Goal: Navigation & Orientation: Understand site structure

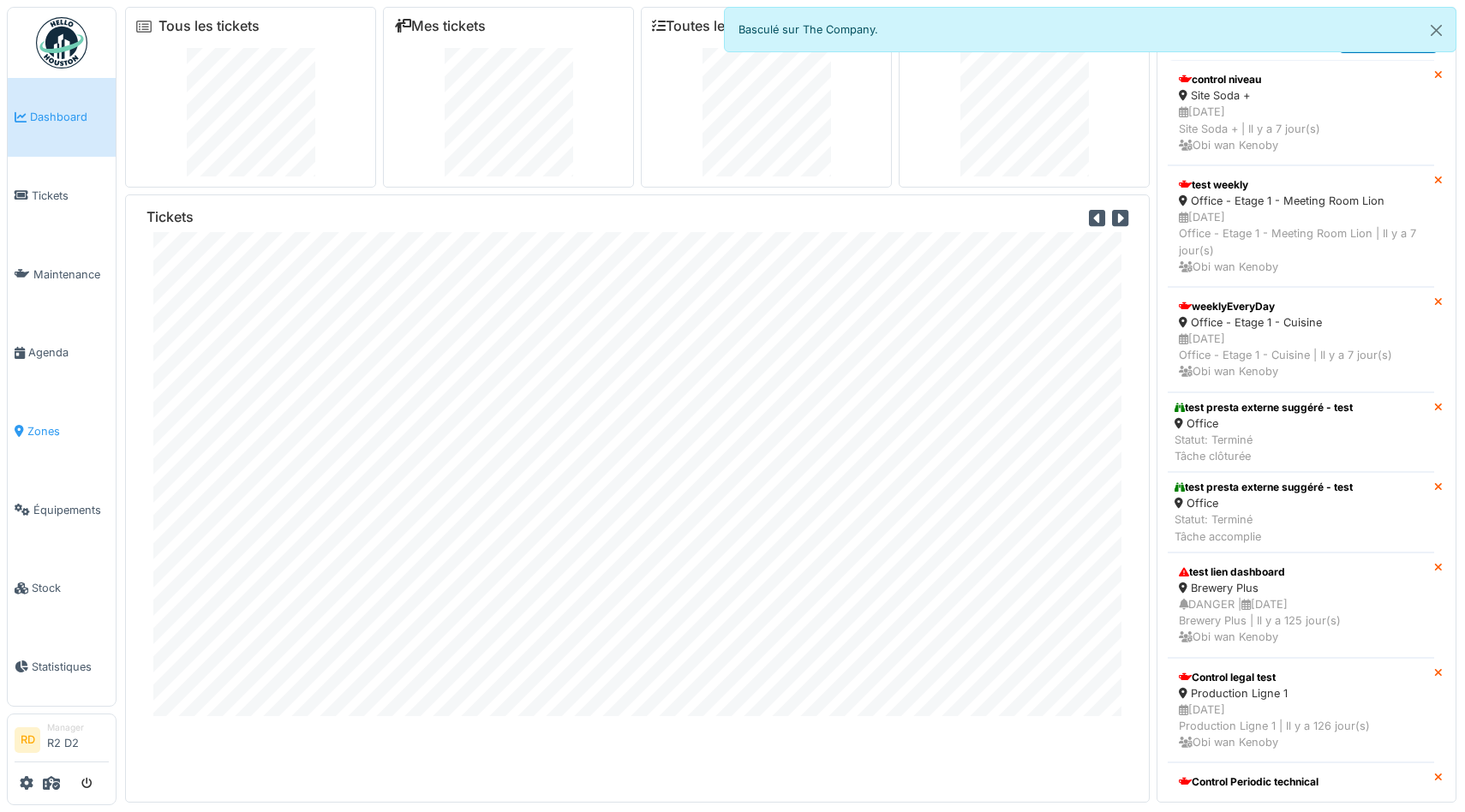
click at [33, 425] on span "Zones" at bounding box center [68, 431] width 81 height 16
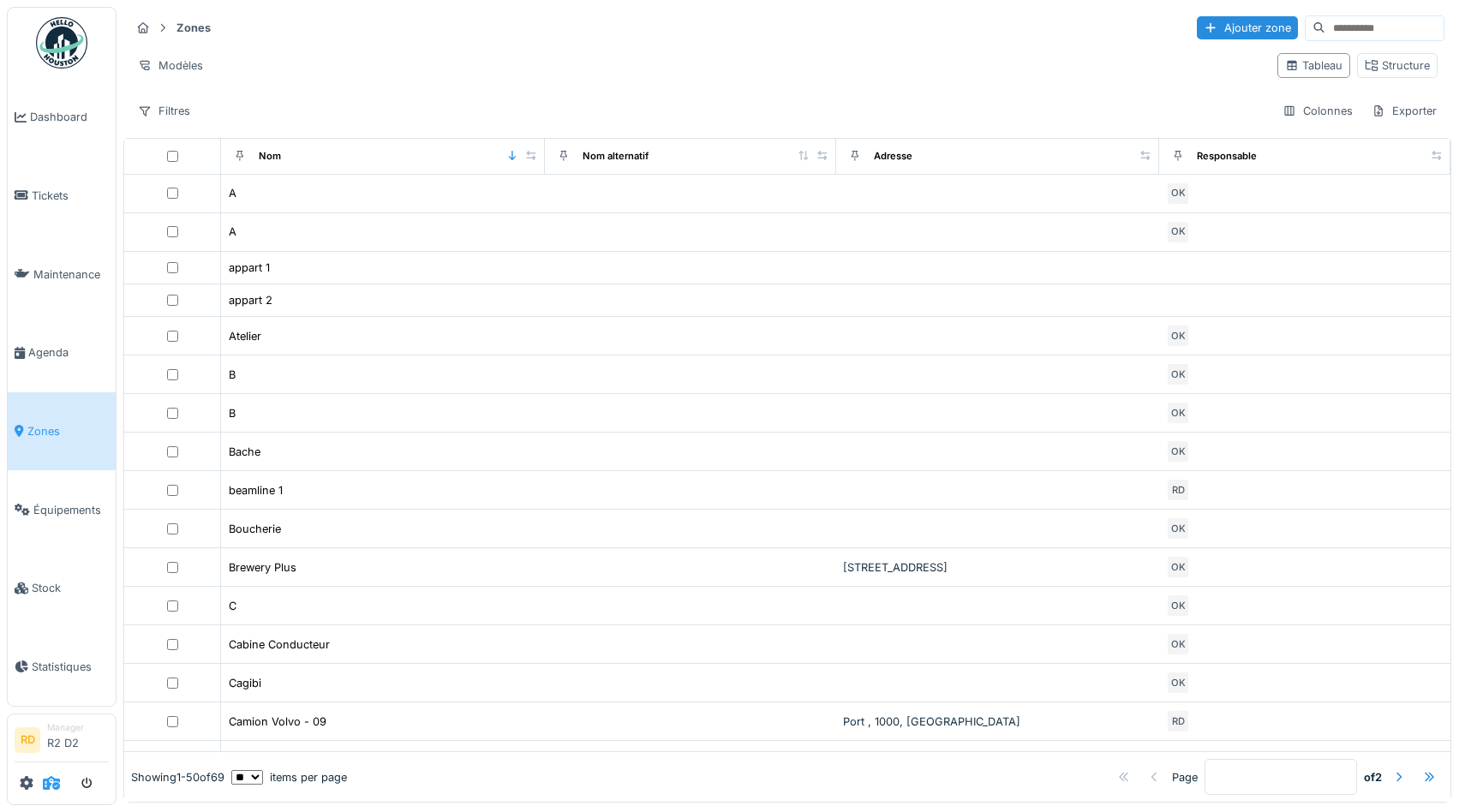
click at [55, 779] on icon at bounding box center [52, 782] width 17 height 13
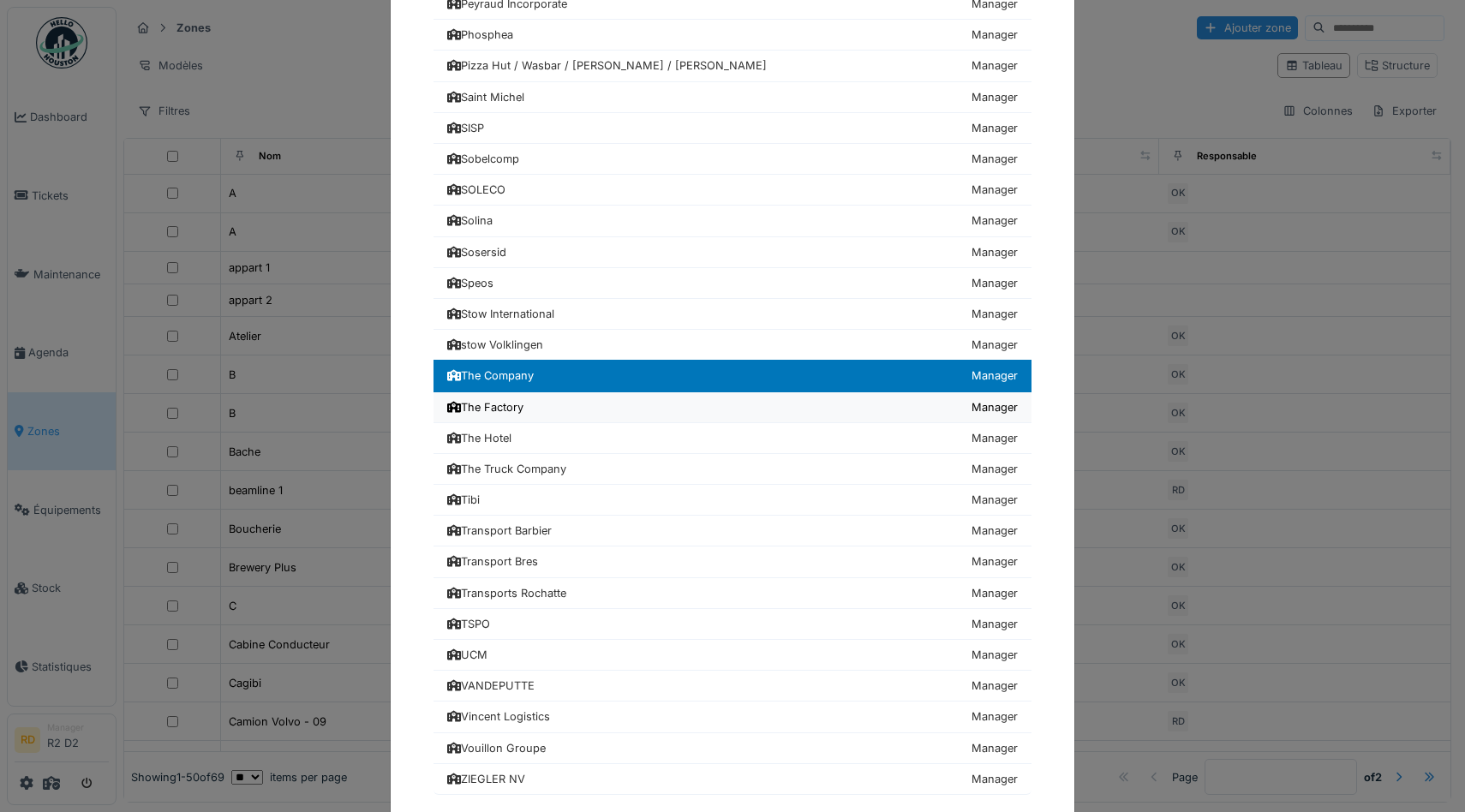
scroll to position [1868, 0]
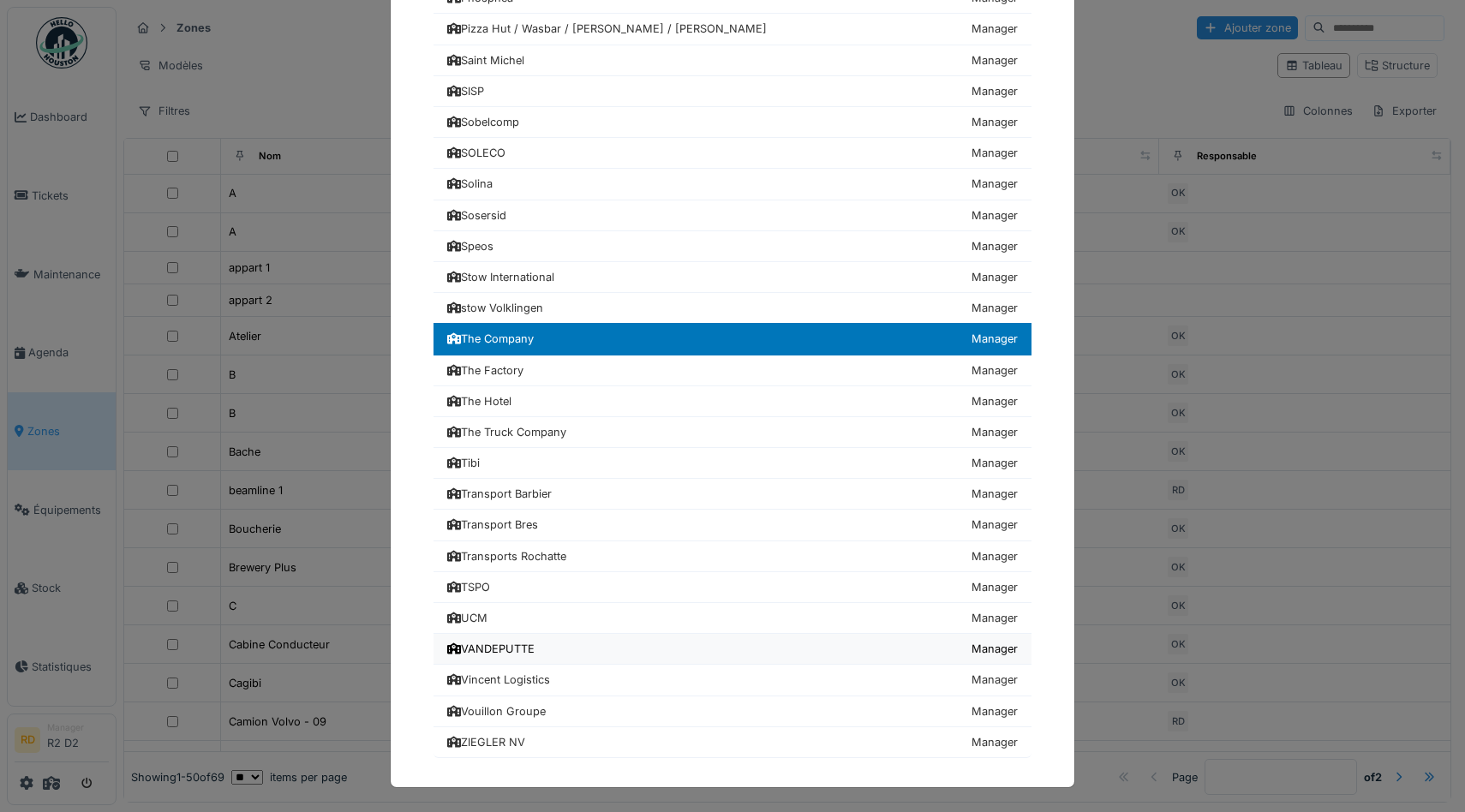
click at [509, 639] on link "VANDEPUTTE Manager" at bounding box center [732, 649] width 598 height 31
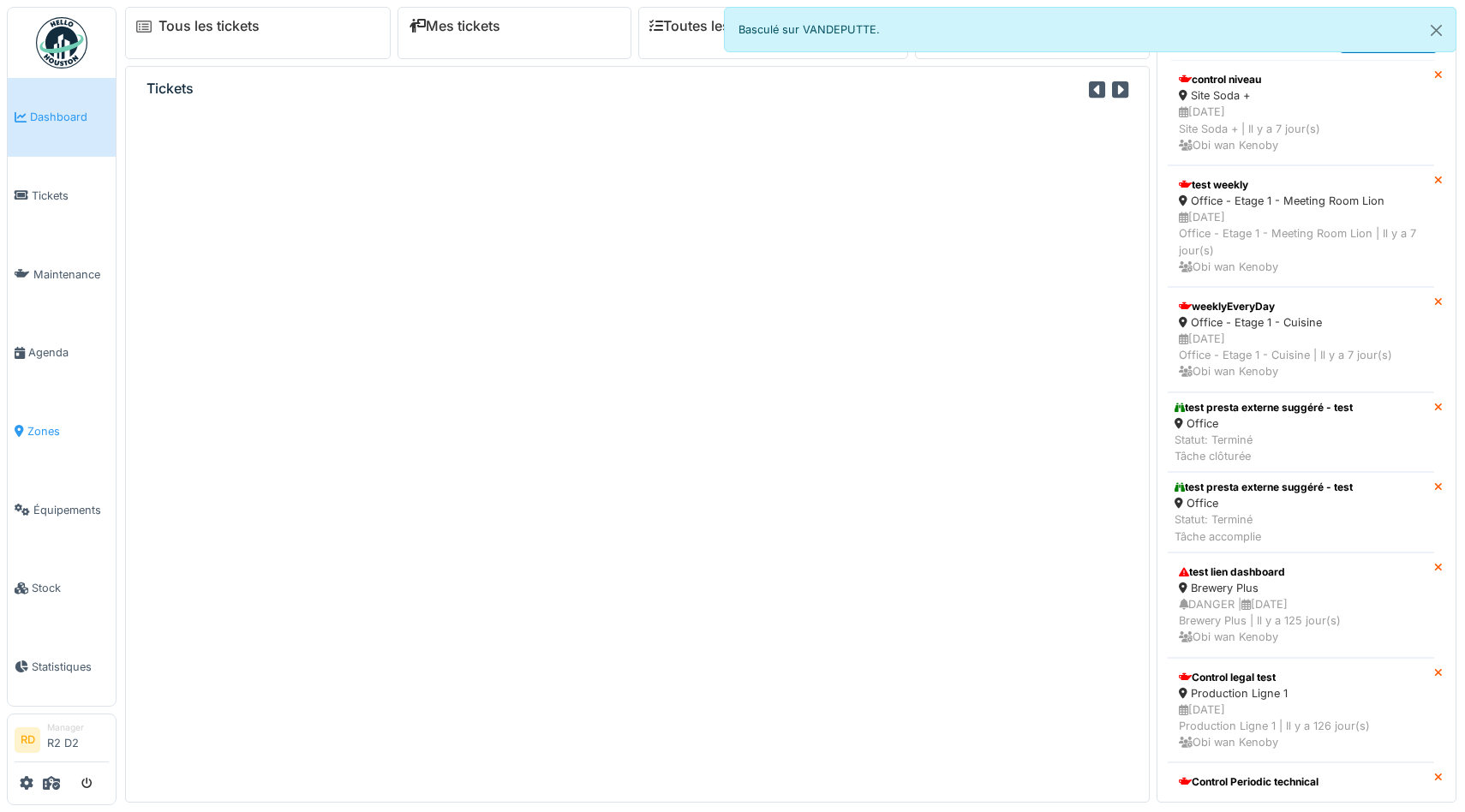
click at [50, 432] on span "Zones" at bounding box center [68, 431] width 81 height 16
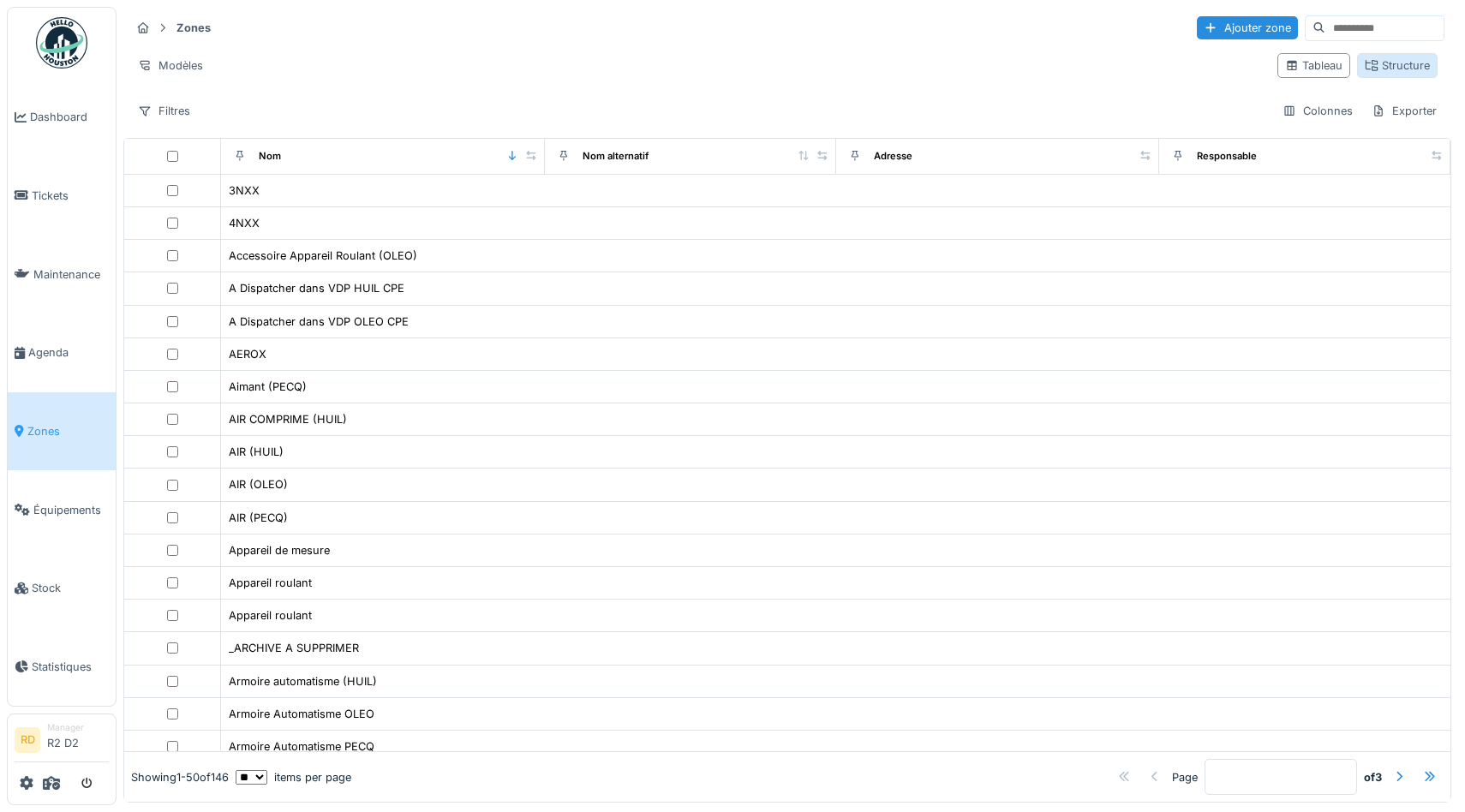
click at [1387, 70] on div "Structure" at bounding box center [1397, 65] width 65 height 16
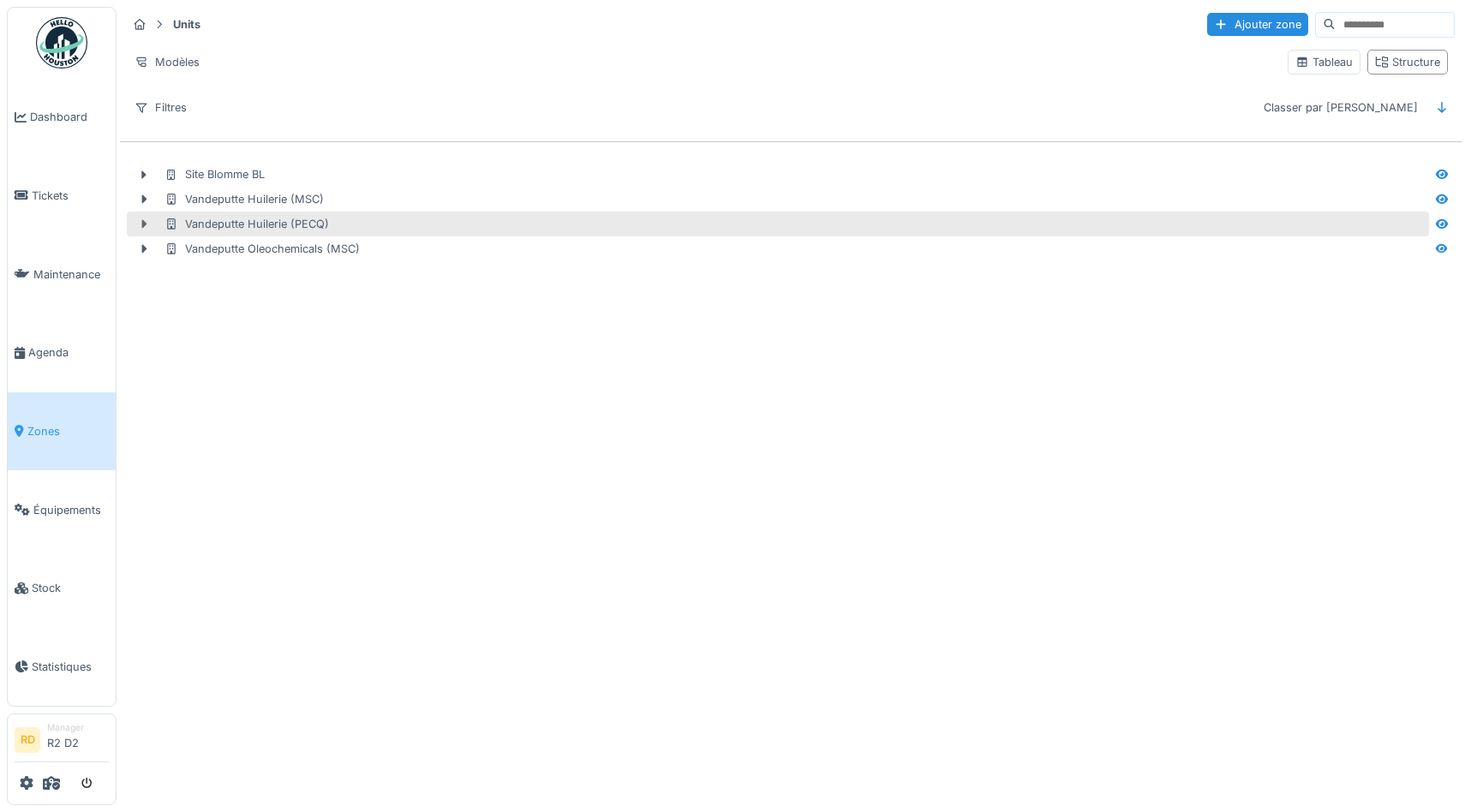
click at [143, 222] on icon at bounding box center [144, 224] width 5 height 9
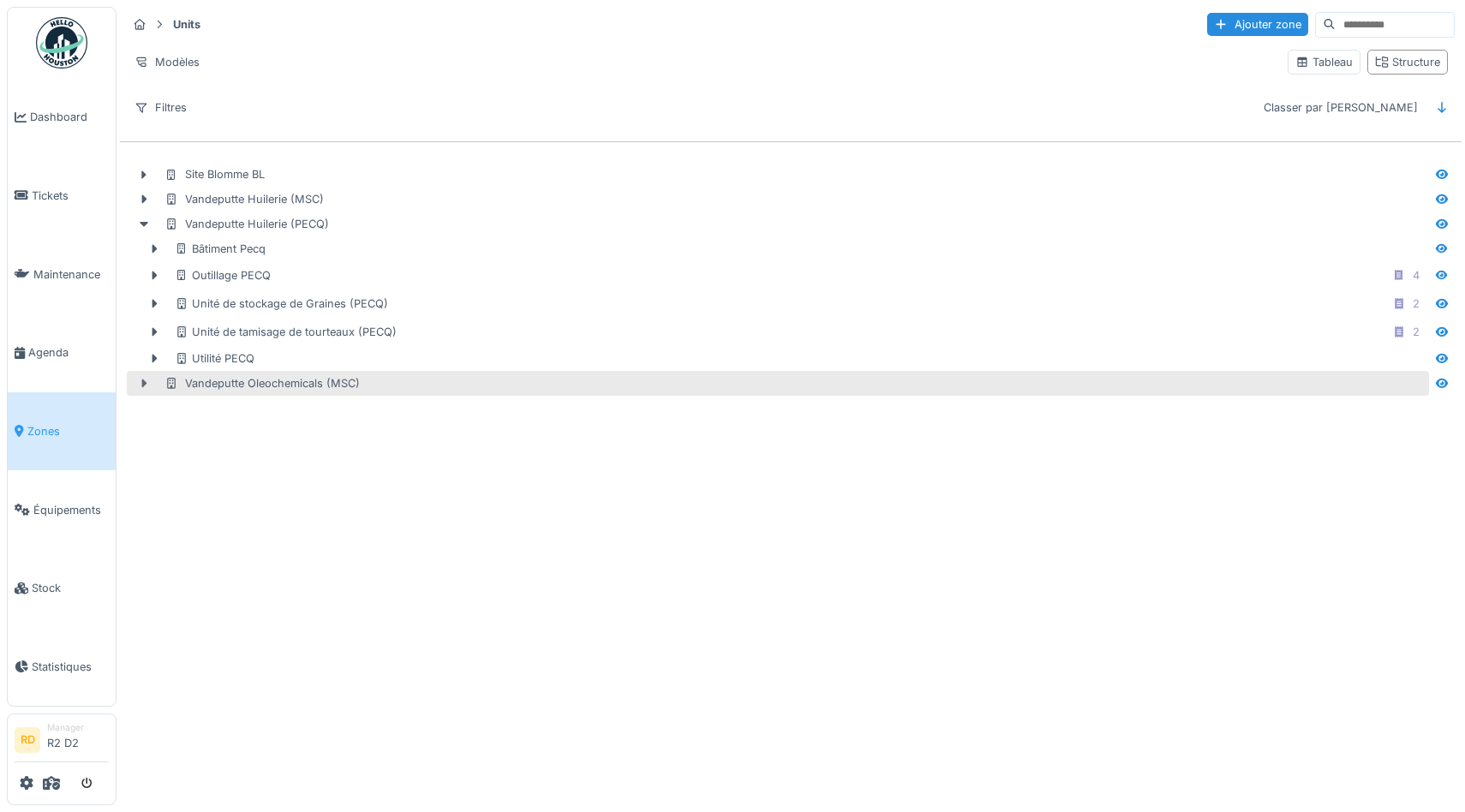
click at [141, 382] on icon at bounding box center [144, 384] width 13 height 11
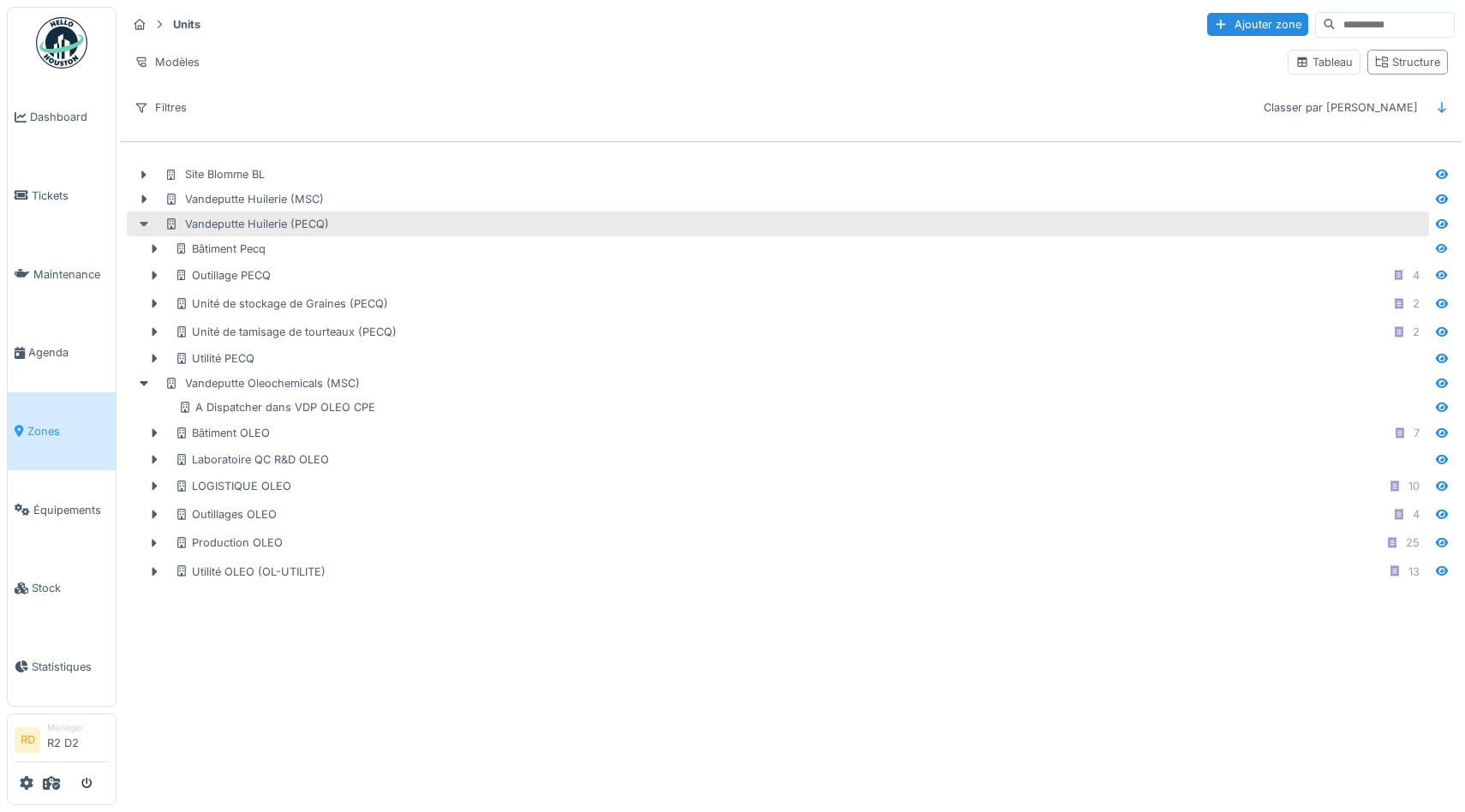
click at [143, 223] on icon at bounding box center [143, 224] width 9 height 5
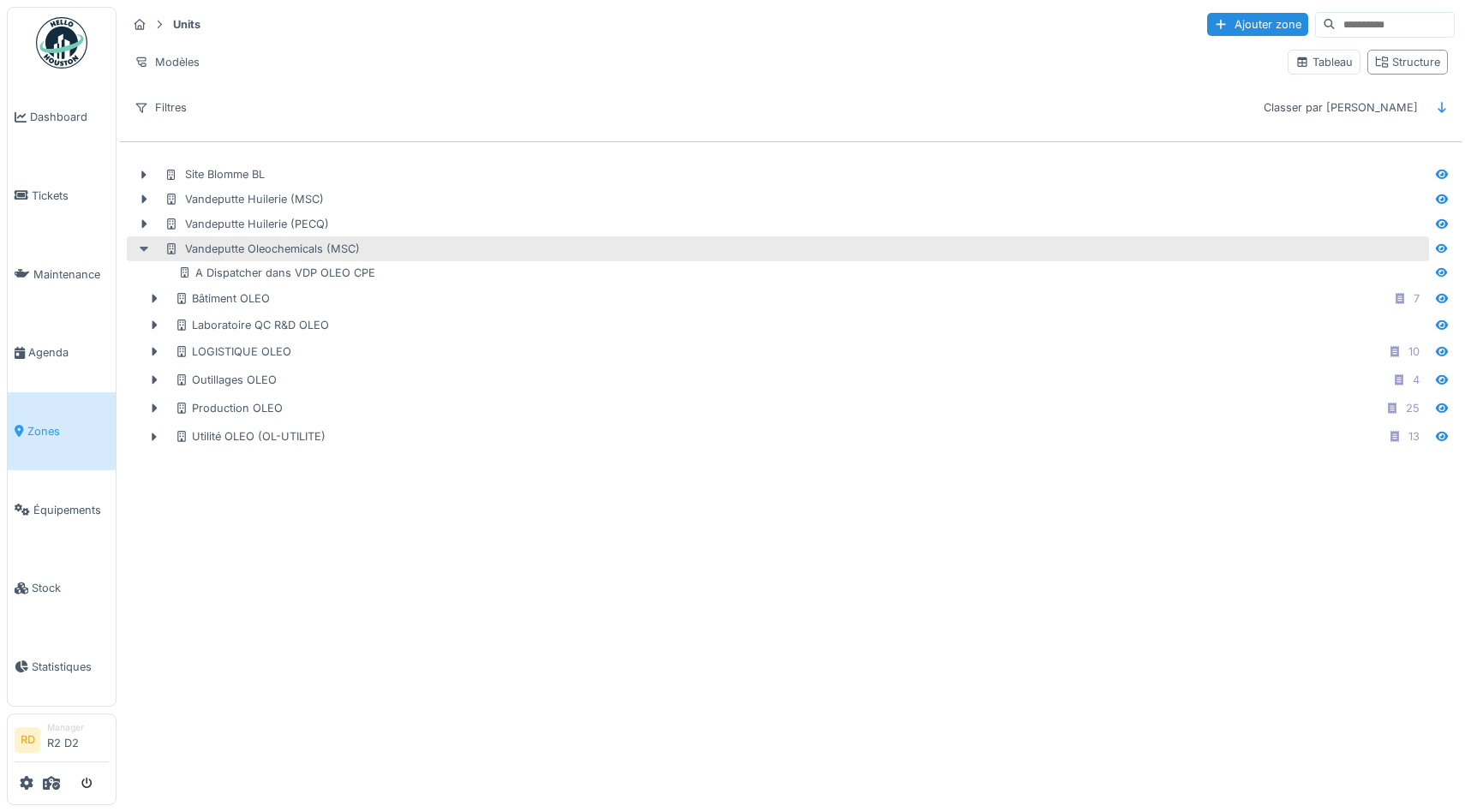
click at [141, 247] on icon at bounding box center [143, 249] width 9 height 5
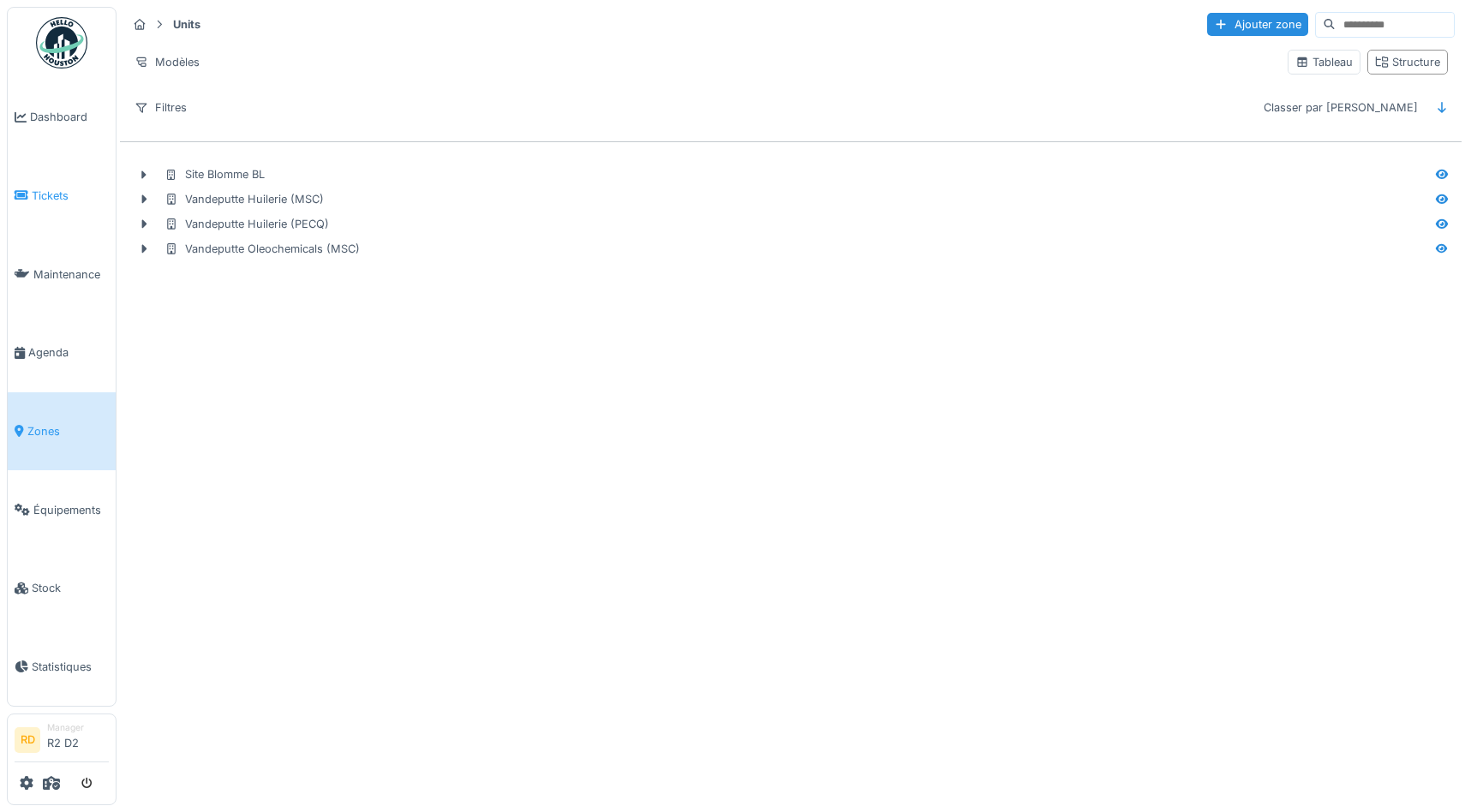
click at [39, 187] on link "Tickets" at bounding box center [61, 196] width 108 height 79
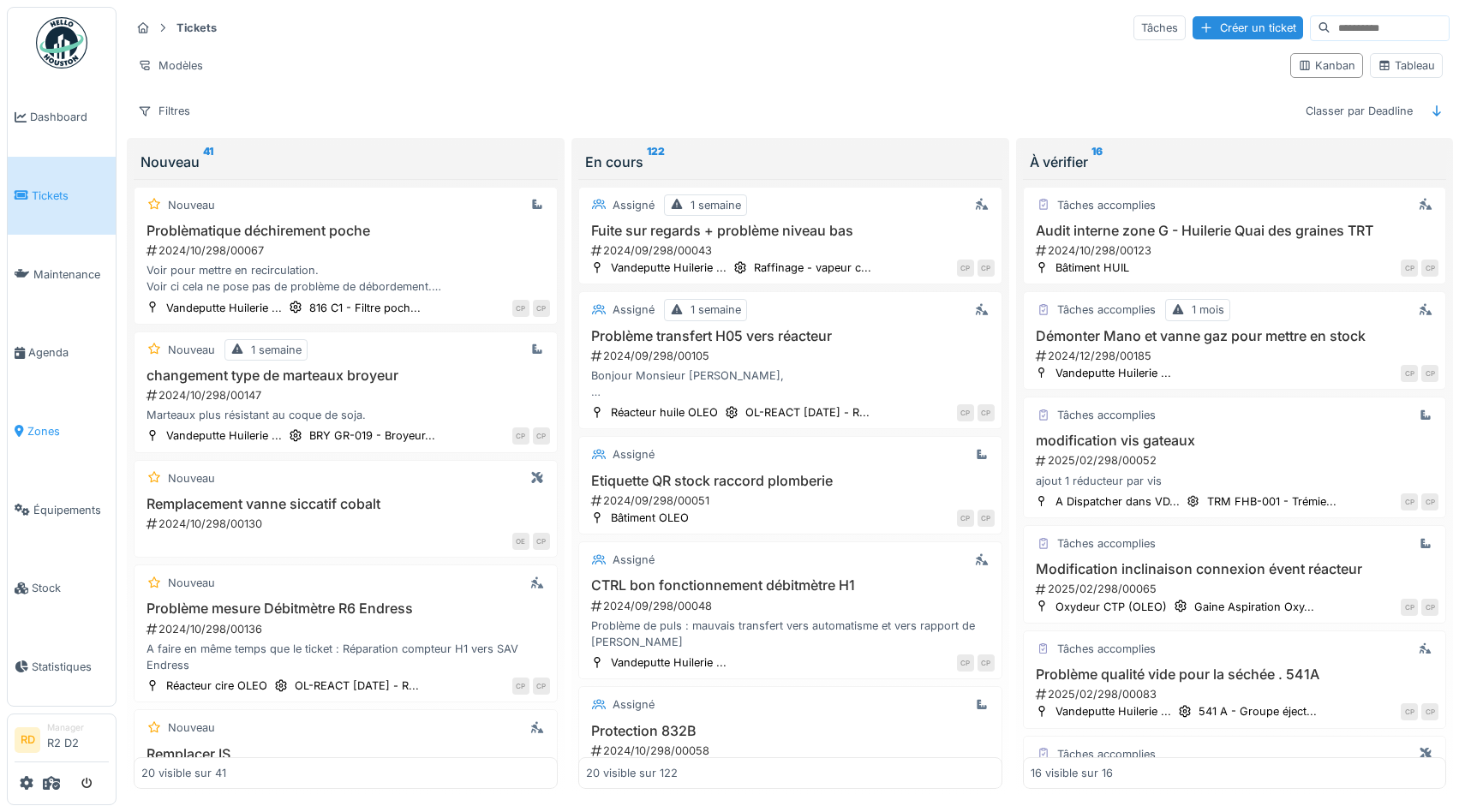
click at [34, 424] on span "Zones" at bounding box center [68, 431] width 81 height 16
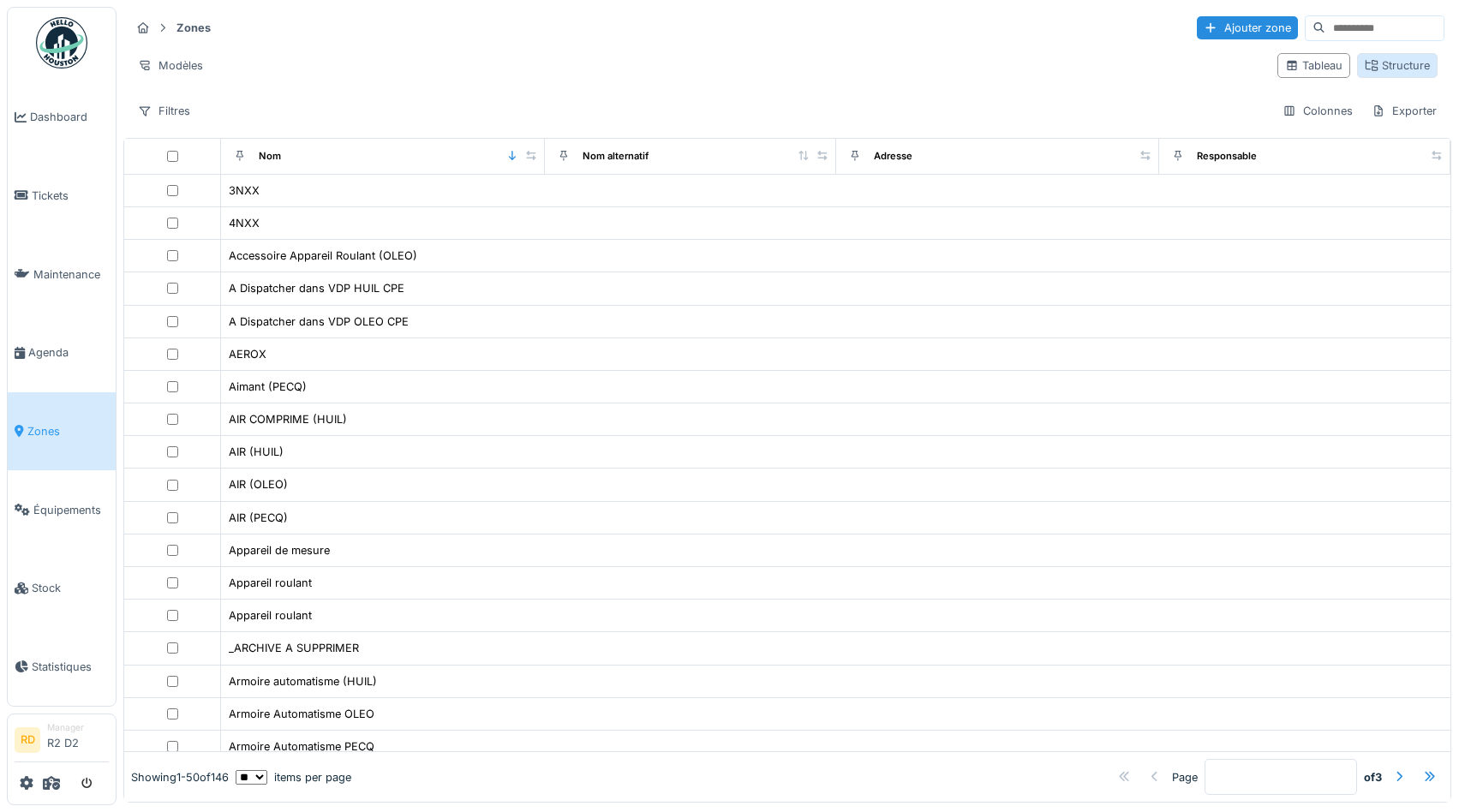
click at [1396, 72] on div "Structure" at bounding box center [1397, 65] width 65 height 16
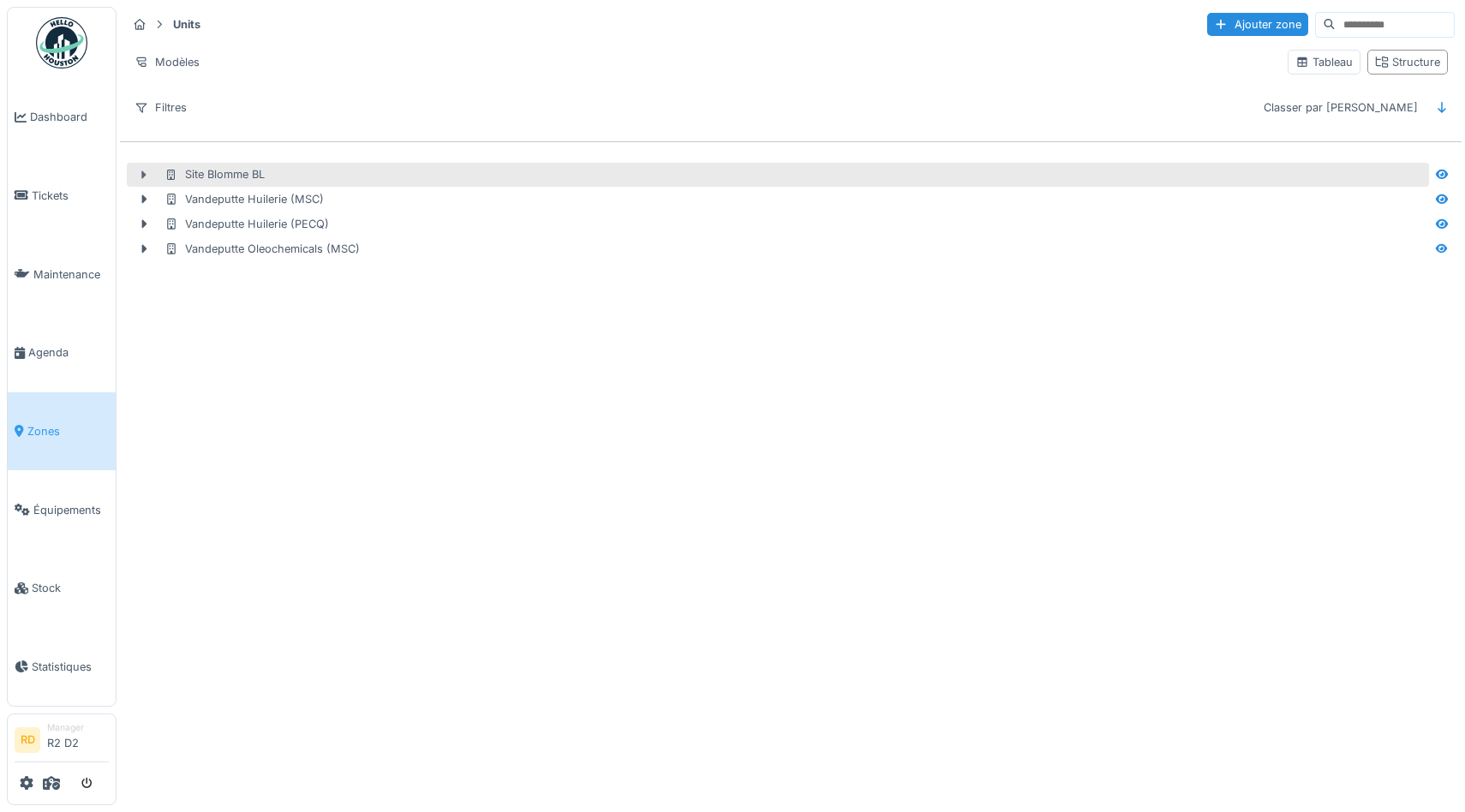
click at [141, 177] on icon at bounding box center [144, 176] width 13 height 11
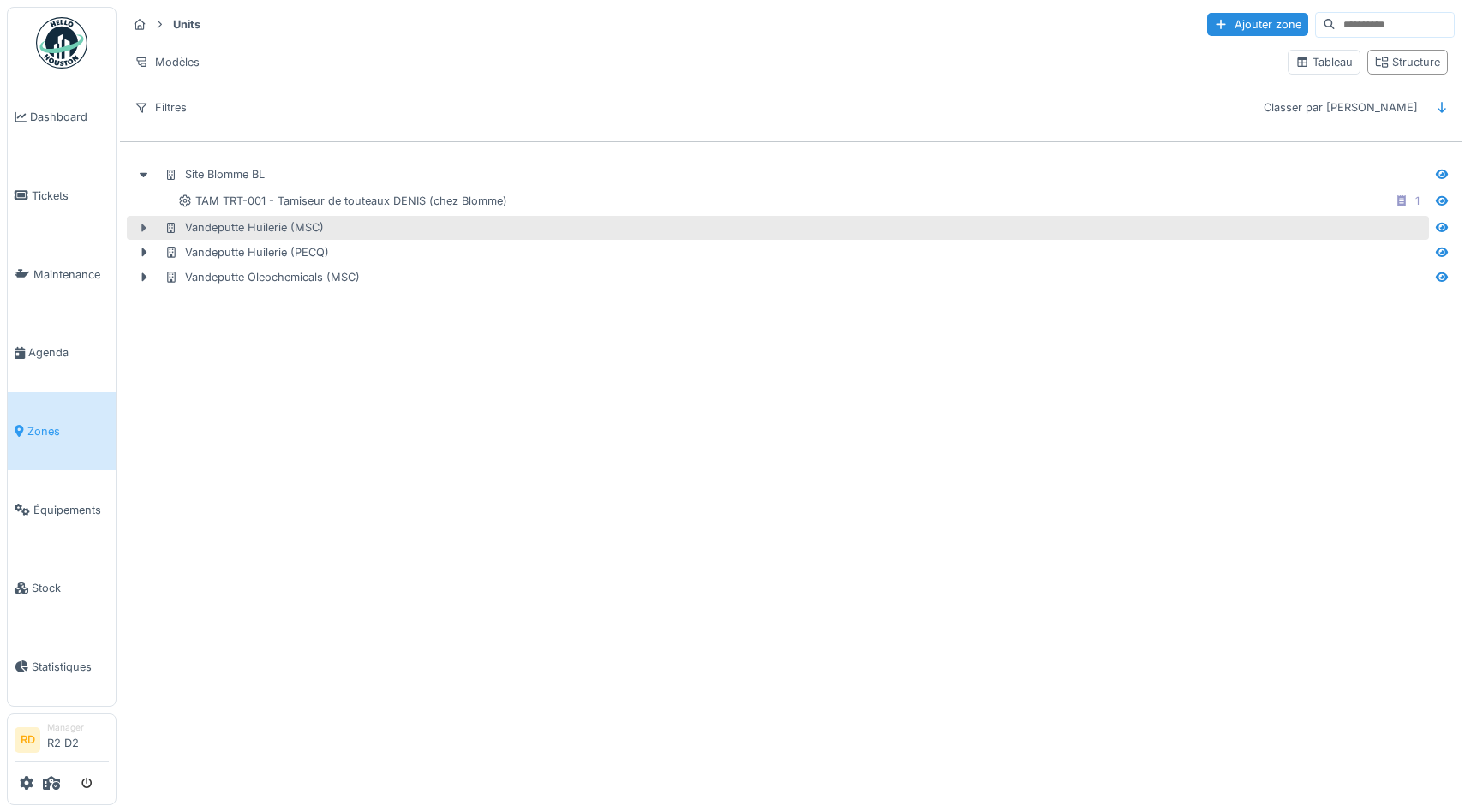
click at [147, 226] on icon at bounding box center [144, 228] width 13 height 11
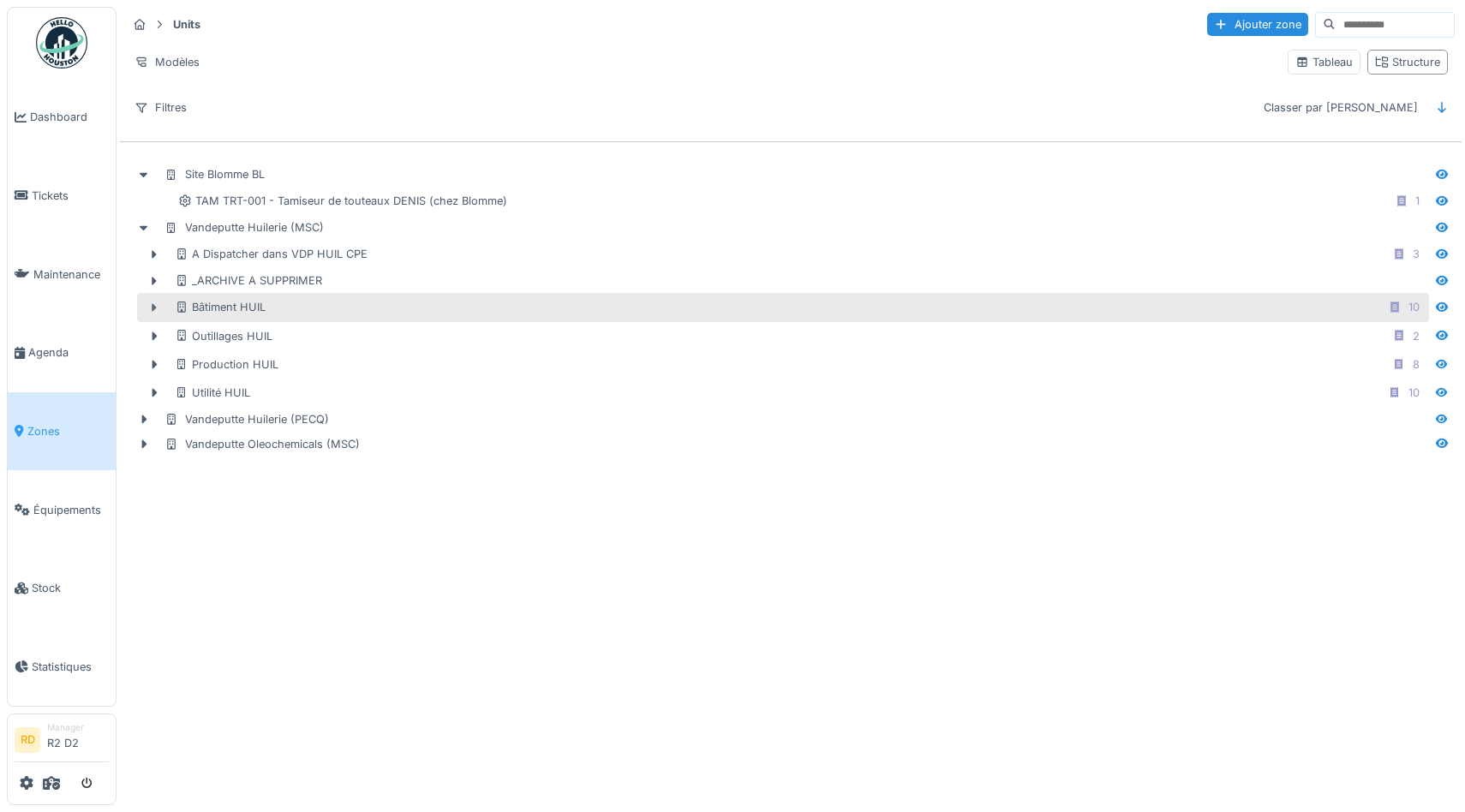
click at [151, 307] on icon at bounding box center [154, 308] width 13 height 11
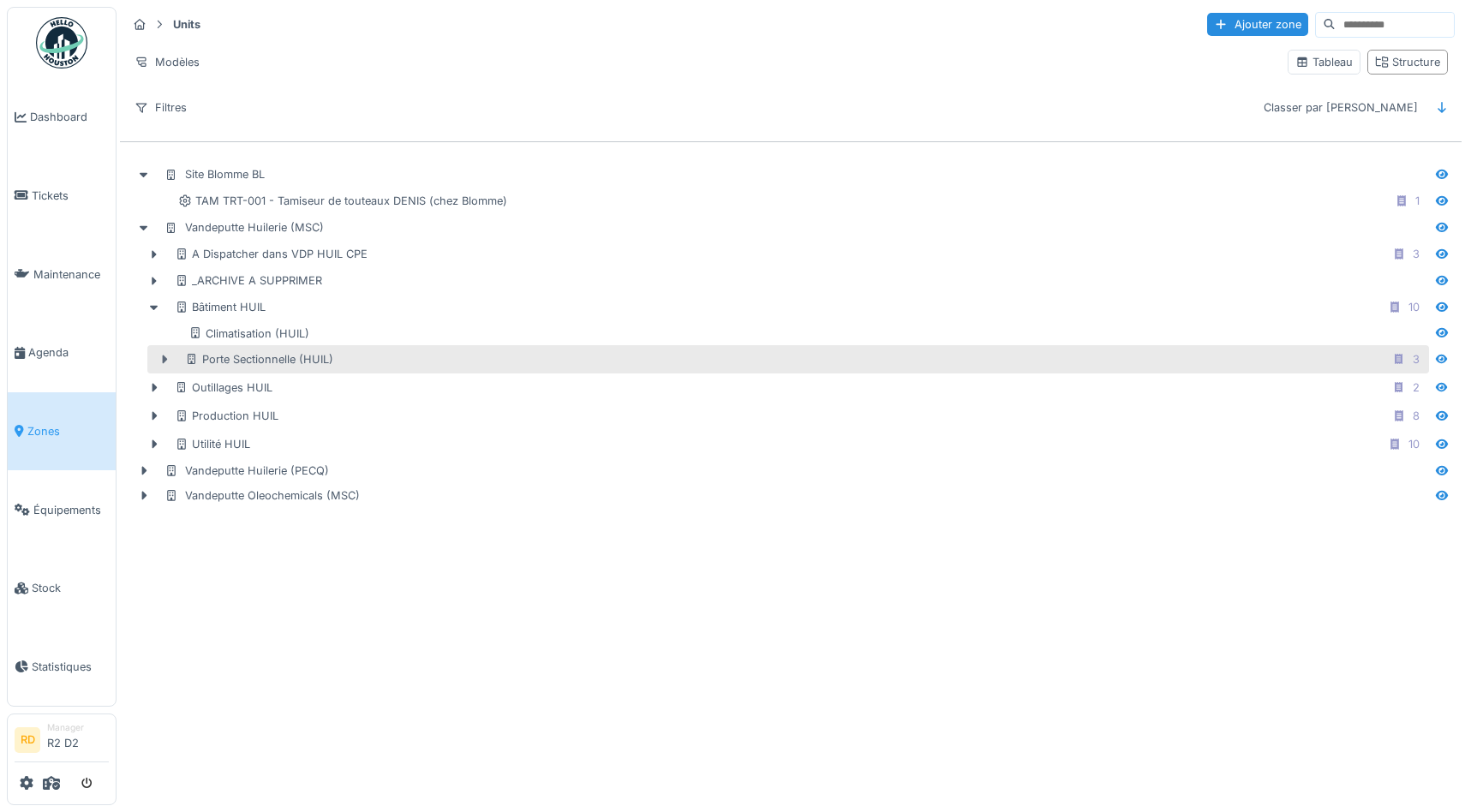
click at [165, 360] on icon at bounding box center [165, 359] width 5 height 9
